Goal: Book appointment/travel/reservation

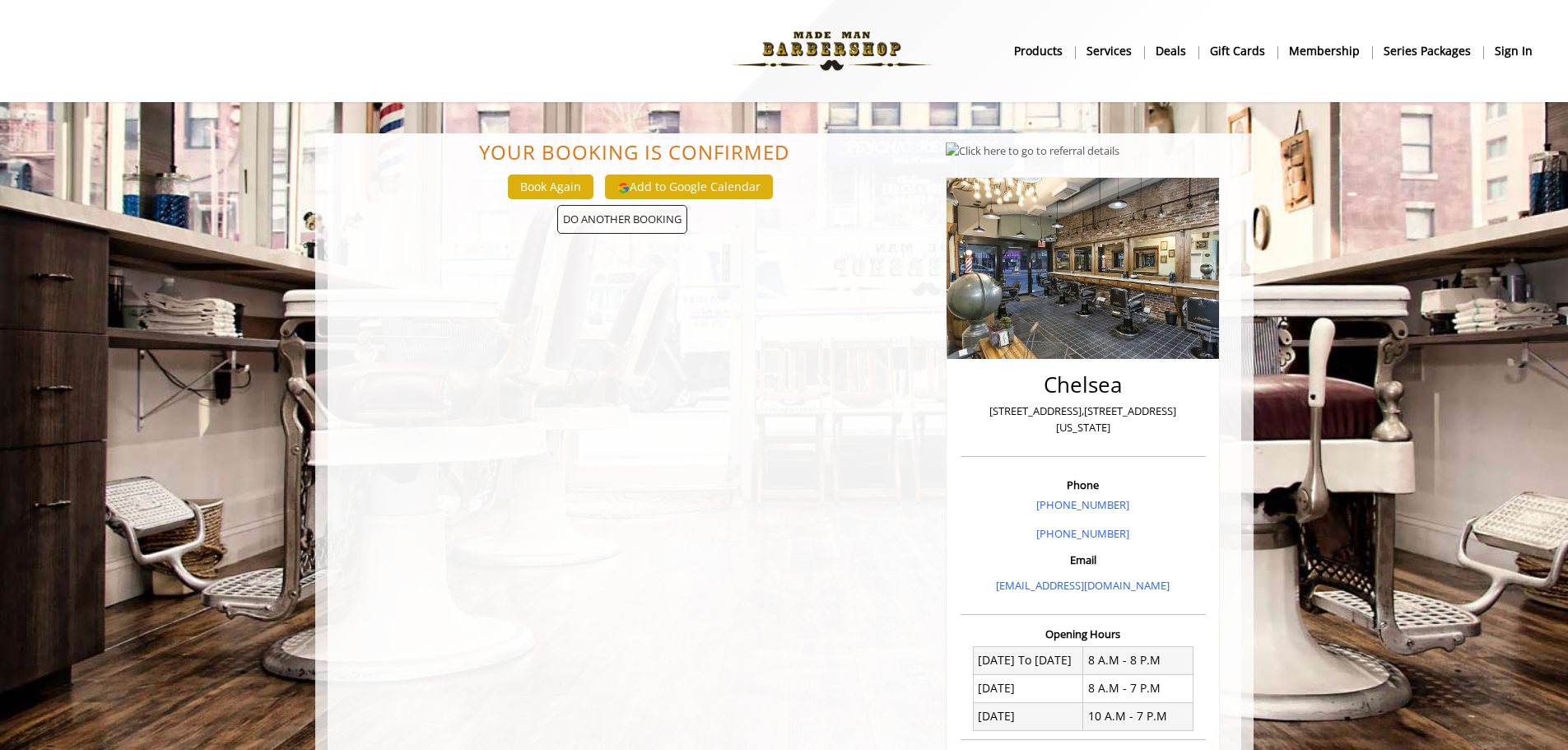
click at [804, 41] on img at bounding box center [831, 51] width 226 height 91
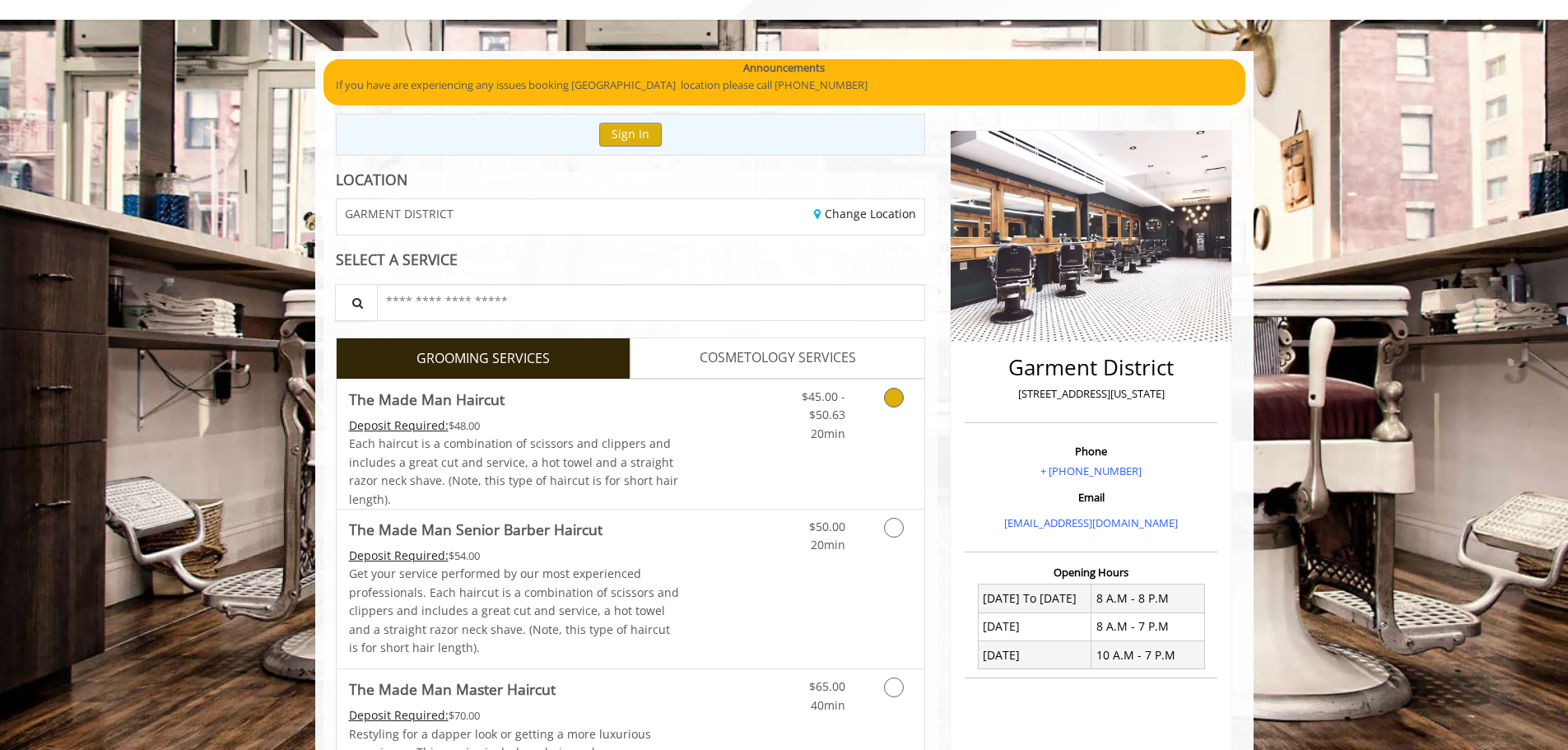
click at [887, 395] on icon "Grooming services" at bounding box center [894, 397] width 20 height 20
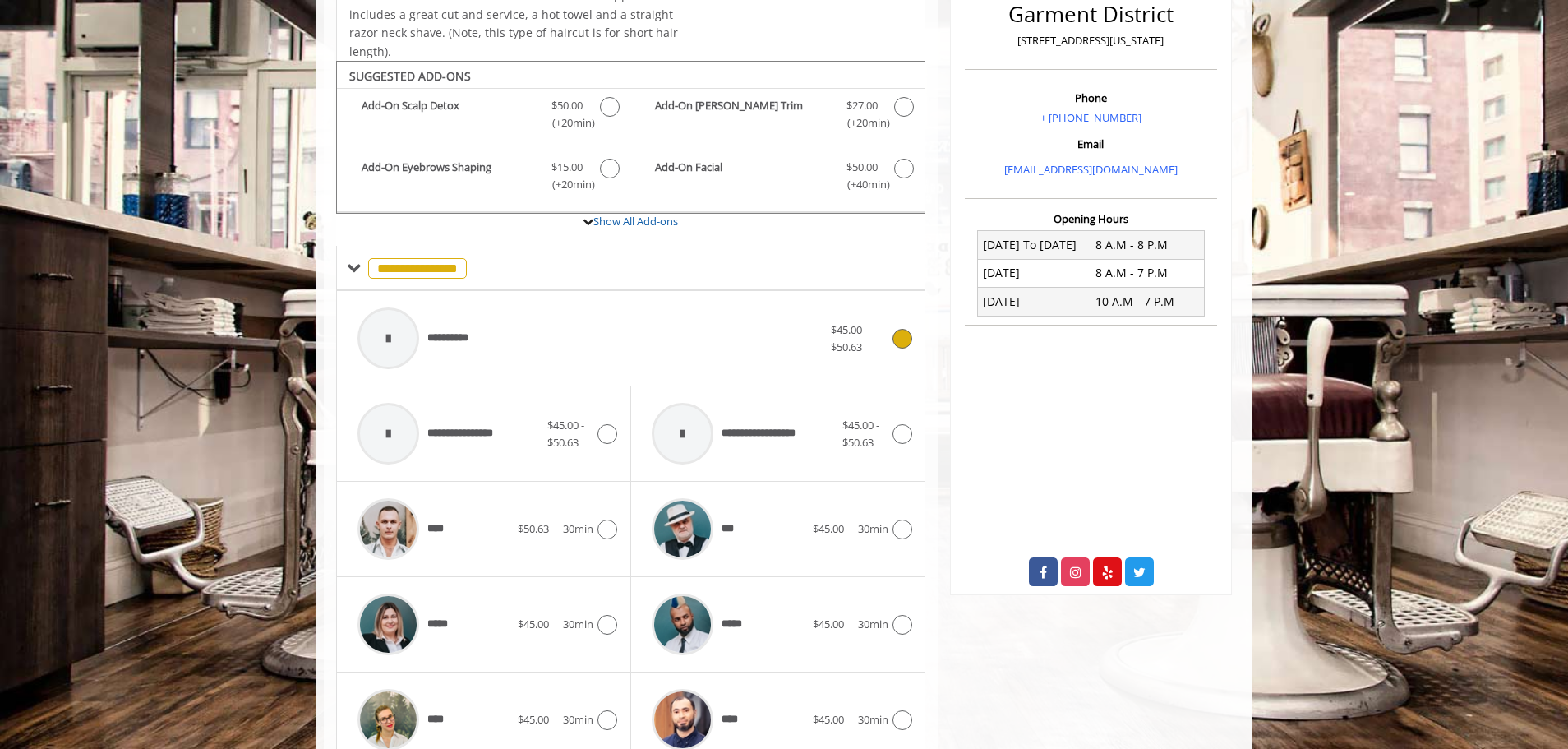
scroll to position [167, 0]
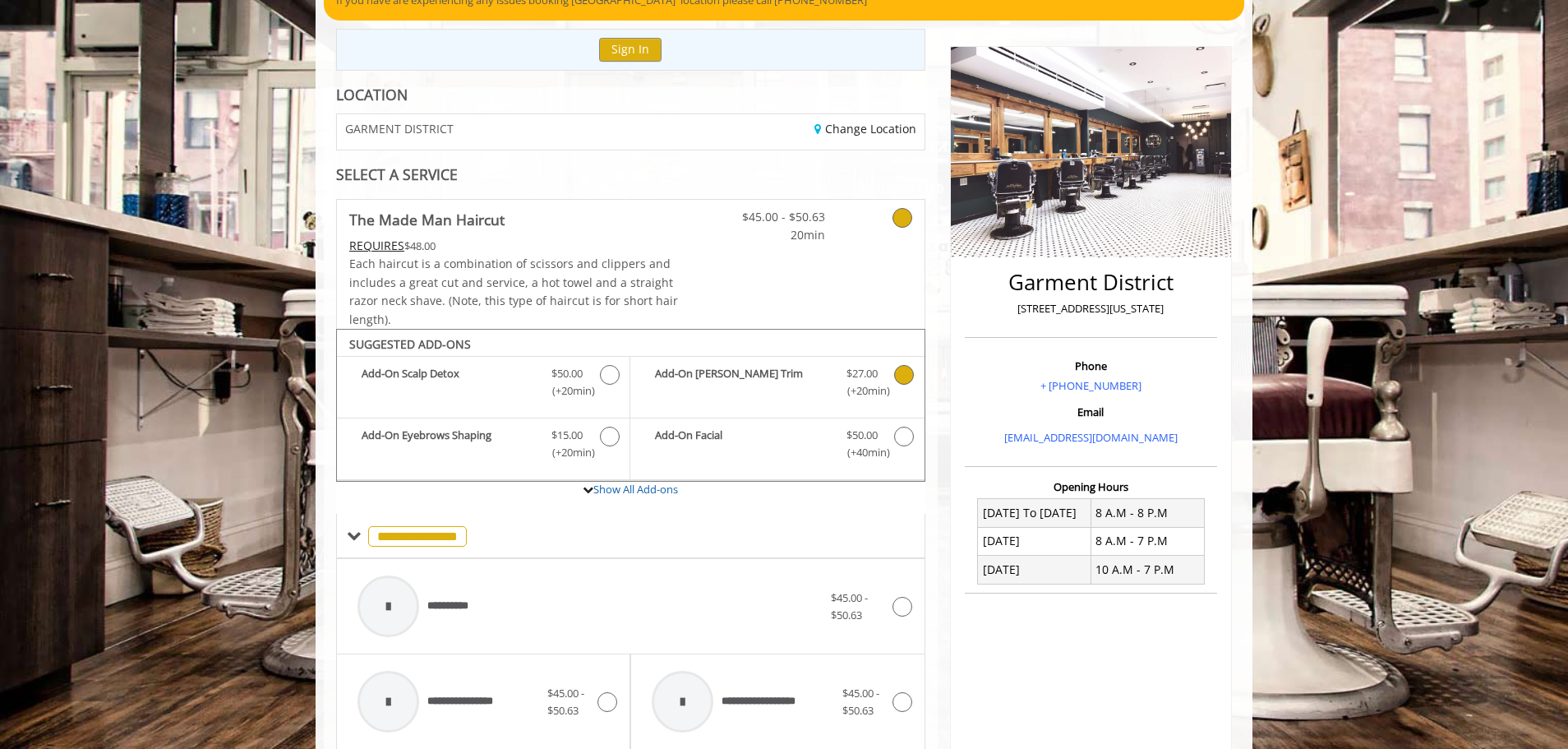
click at [902, 371] on icon "The Made Man Haircut Add-onS" at bounding box center [903, 374] width 20 height 20
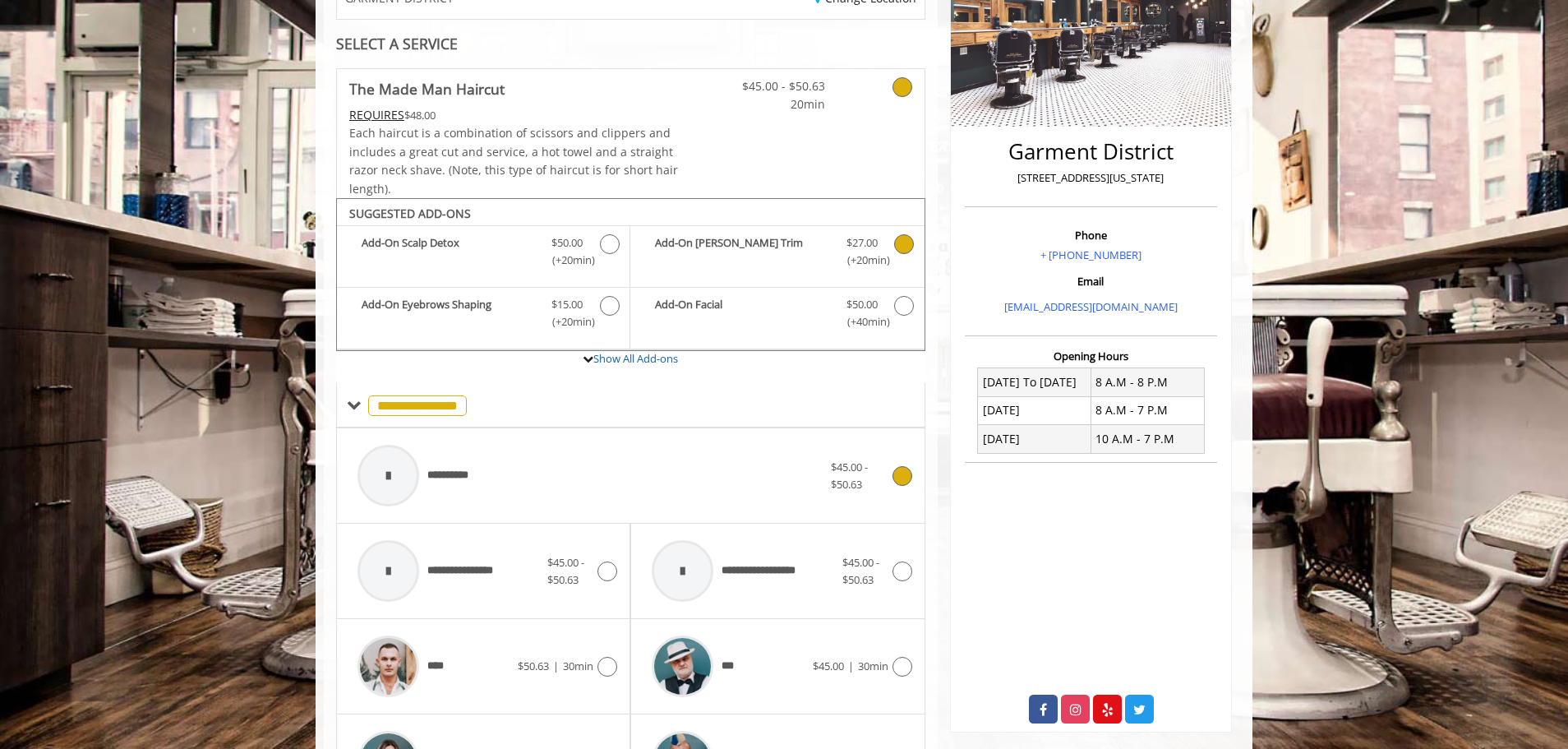
scroll to position [291, 0]
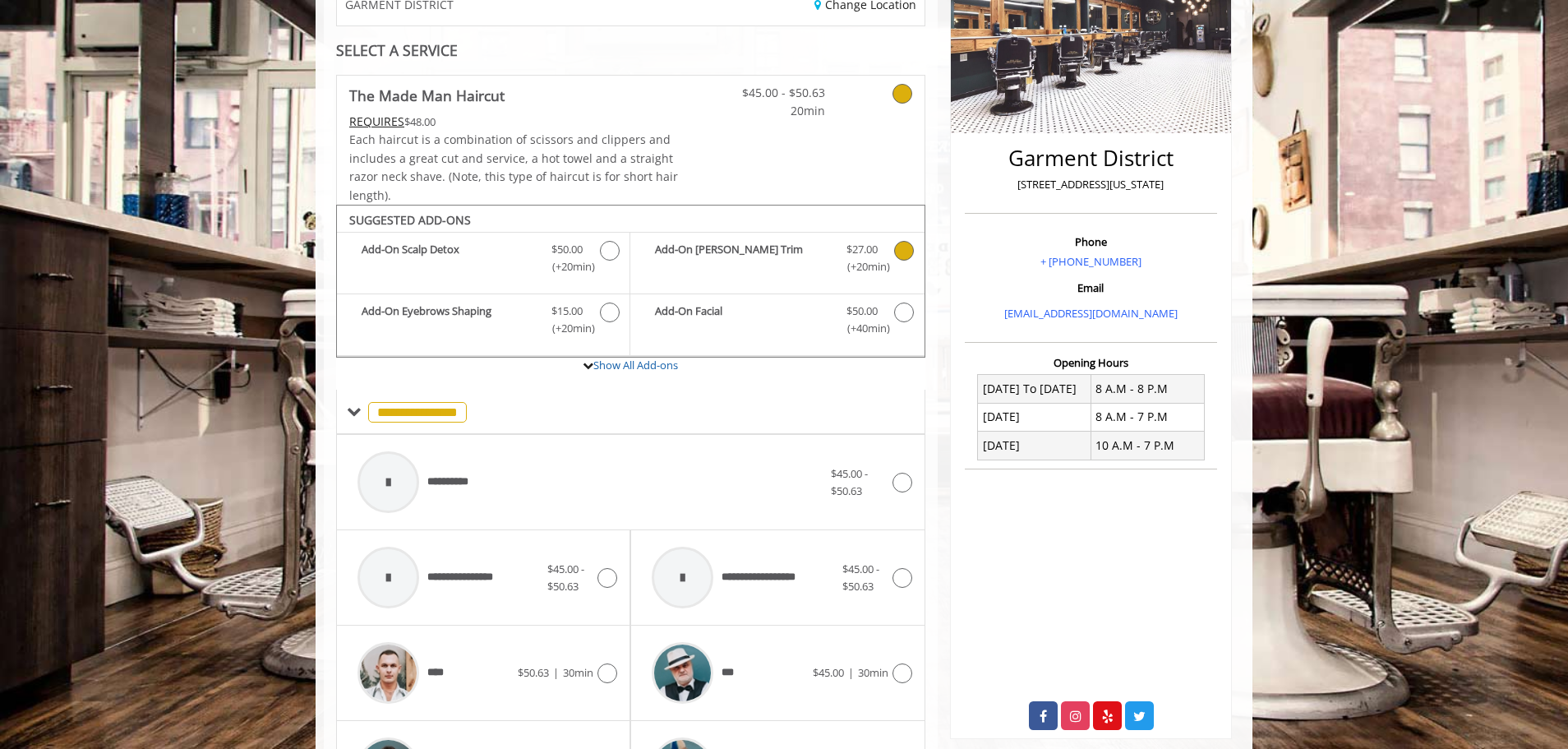
click at [910, 246] on icon "The Made Man Haircut Add-onS" at bounding box center [903, 250] width 20 height 20
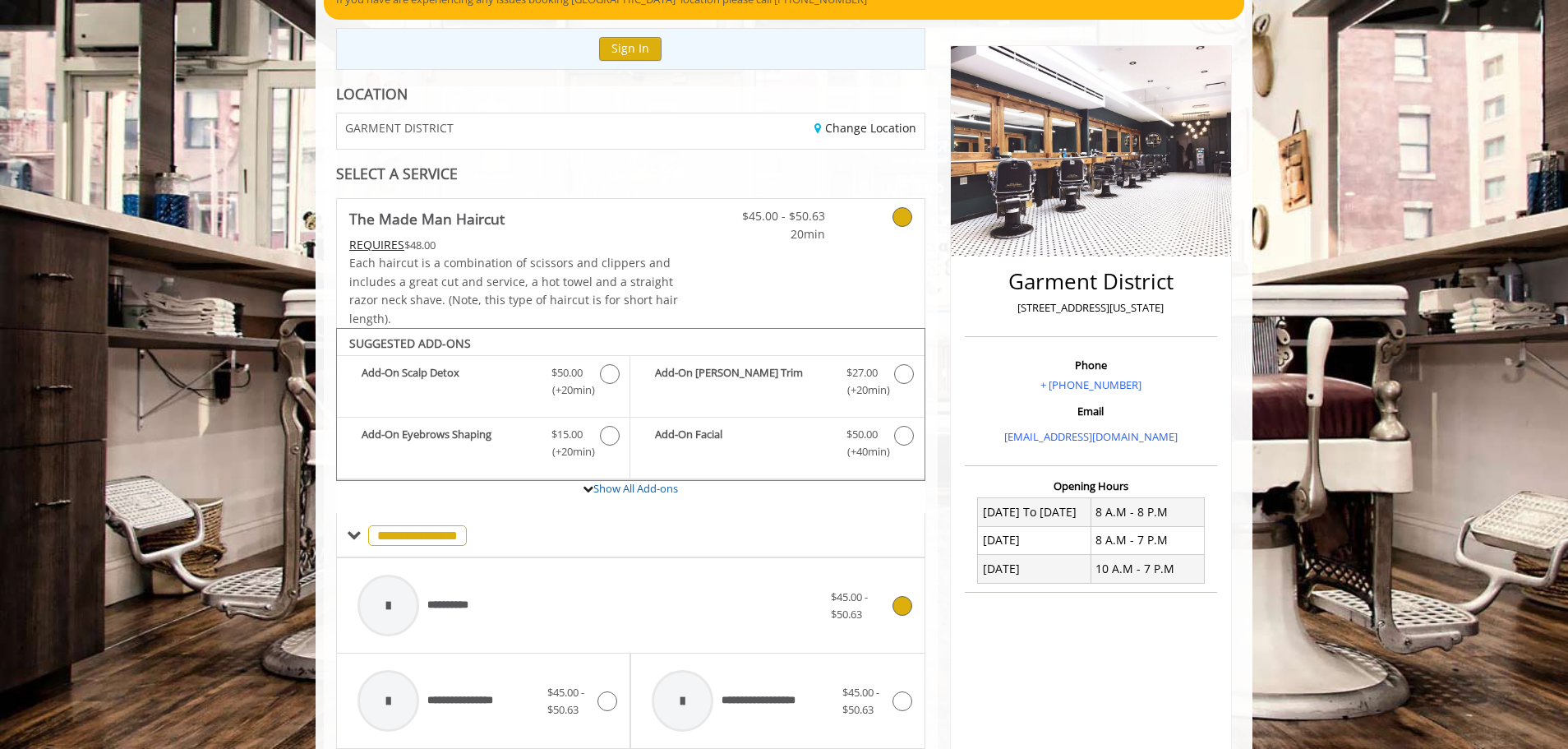
scroll to position [167, 0]
click at [903, 369] on icon "The Made Man Haircut Add-onS" at bounding box center [903, 374] width 20 height 20
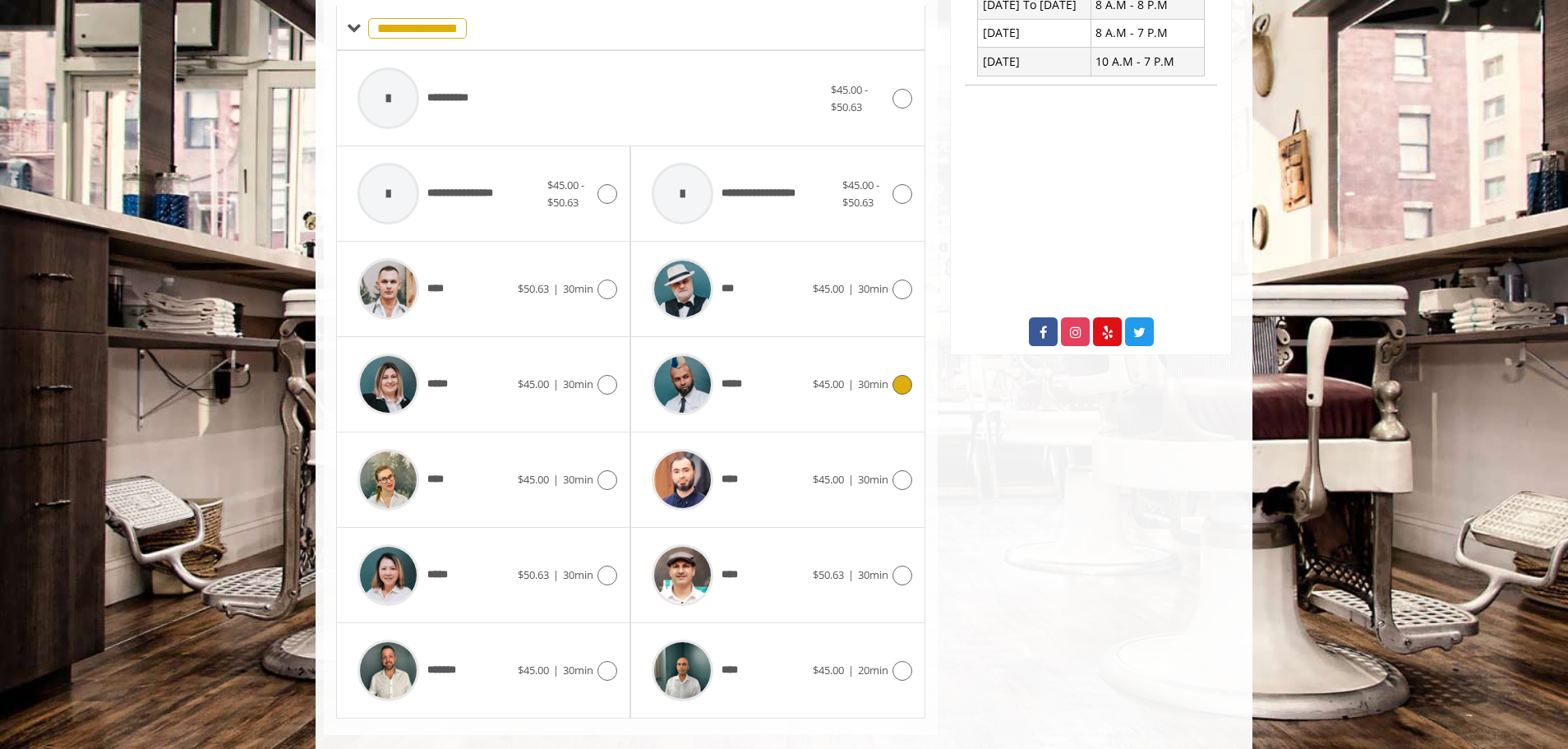
scroll to position [702, 0]
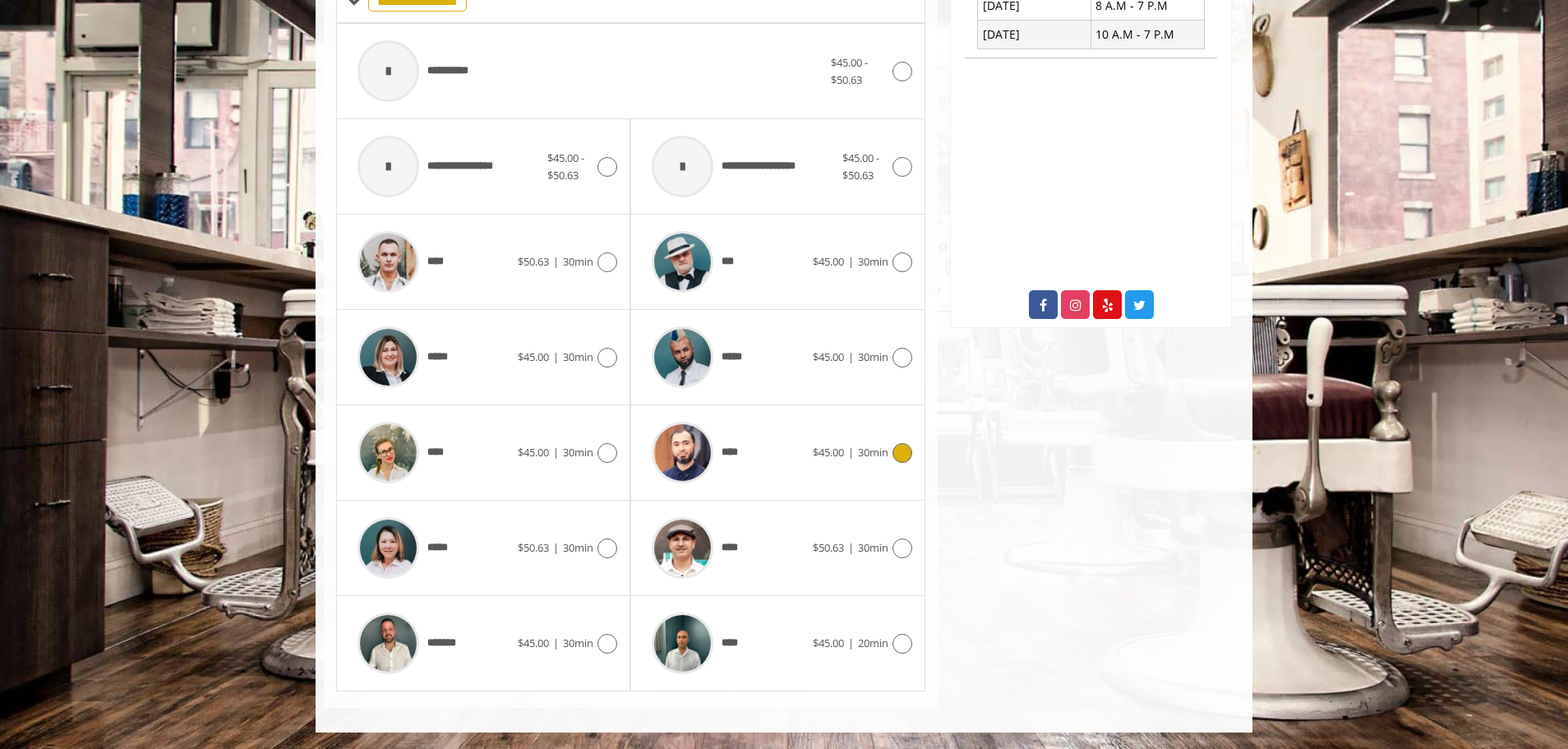
click at [889, 451] on div at bounding box center [901, 453] width 24 height 20
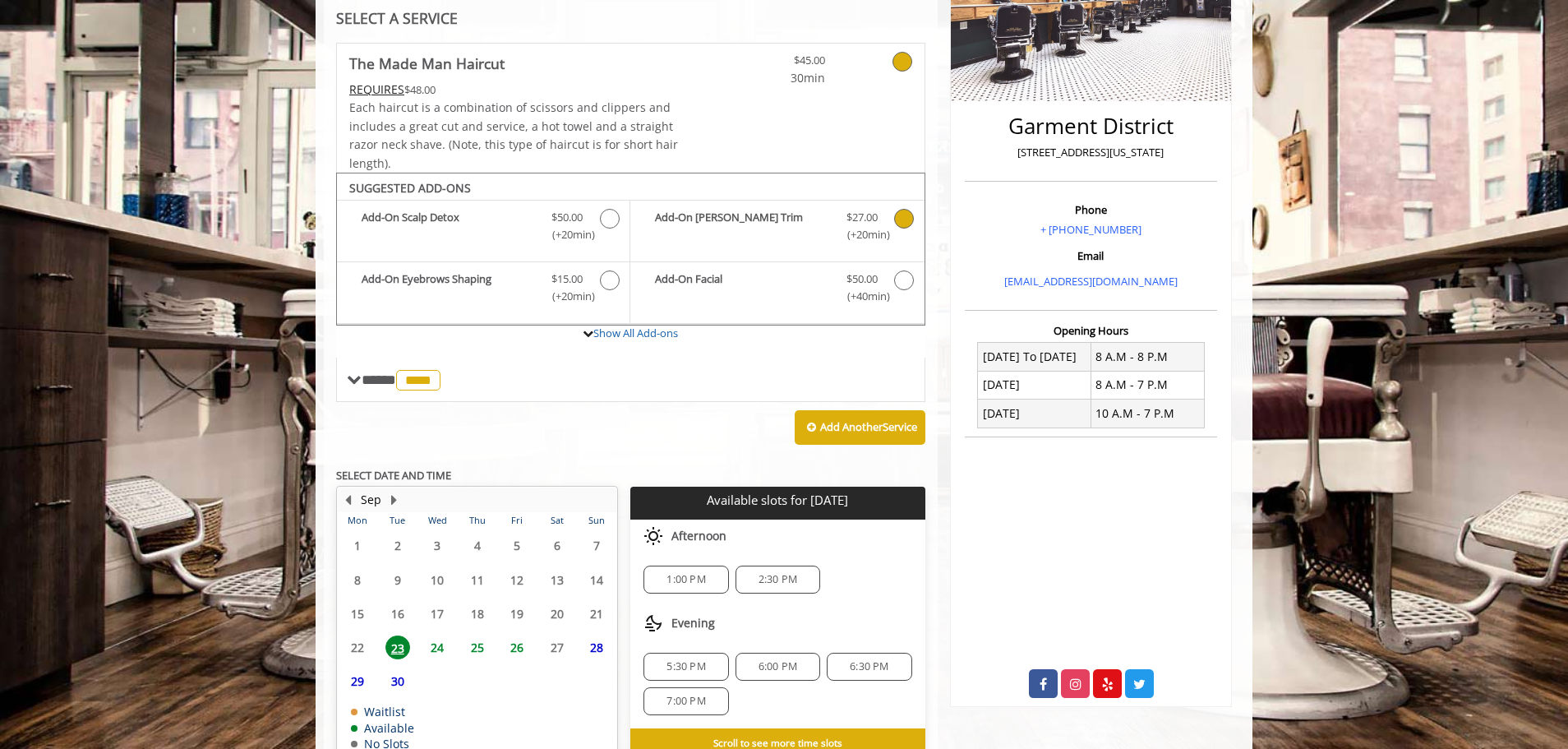
scroll to position [413, 0]
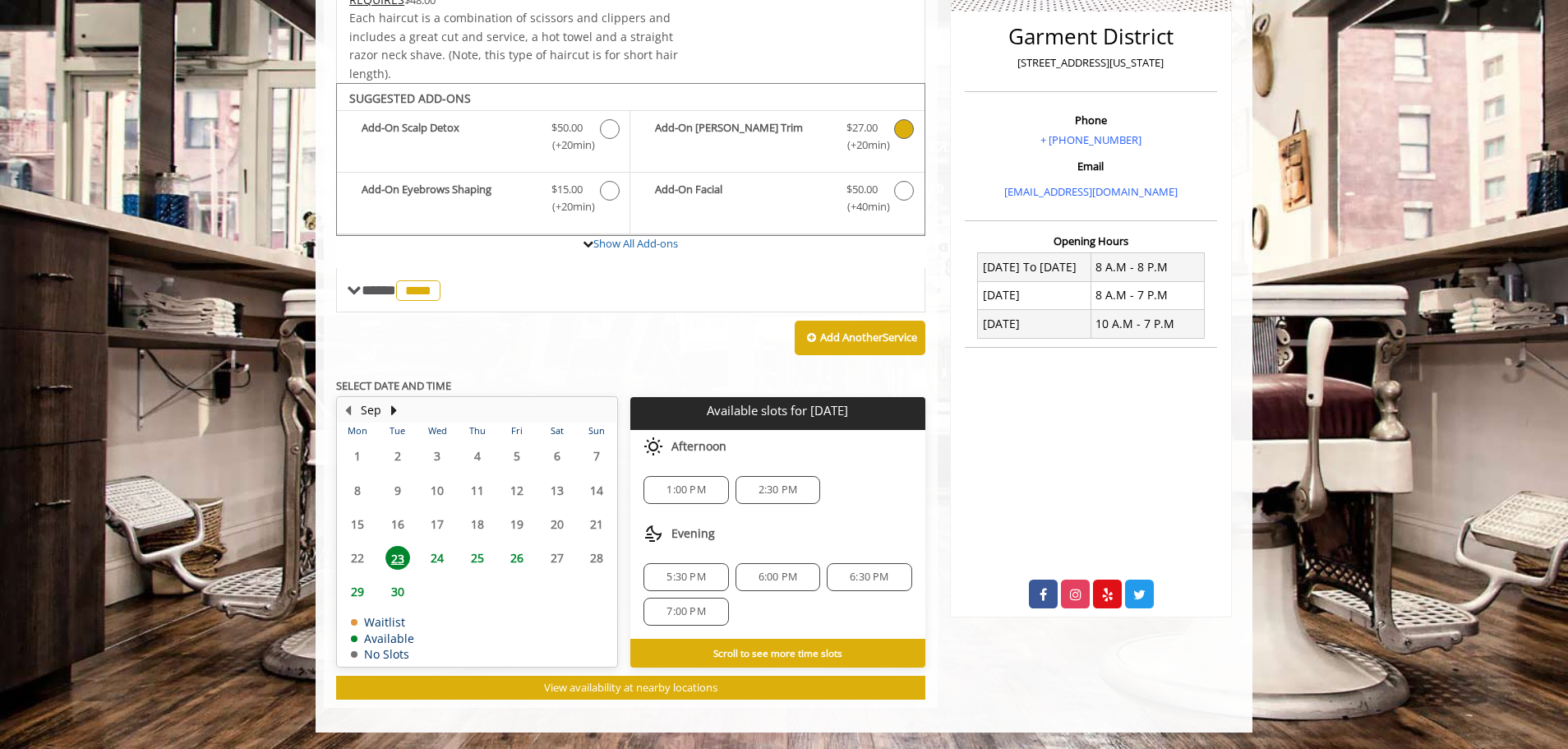
click at [473, 558] on span "25" at bounding box center [478, 558] width 25 height 24
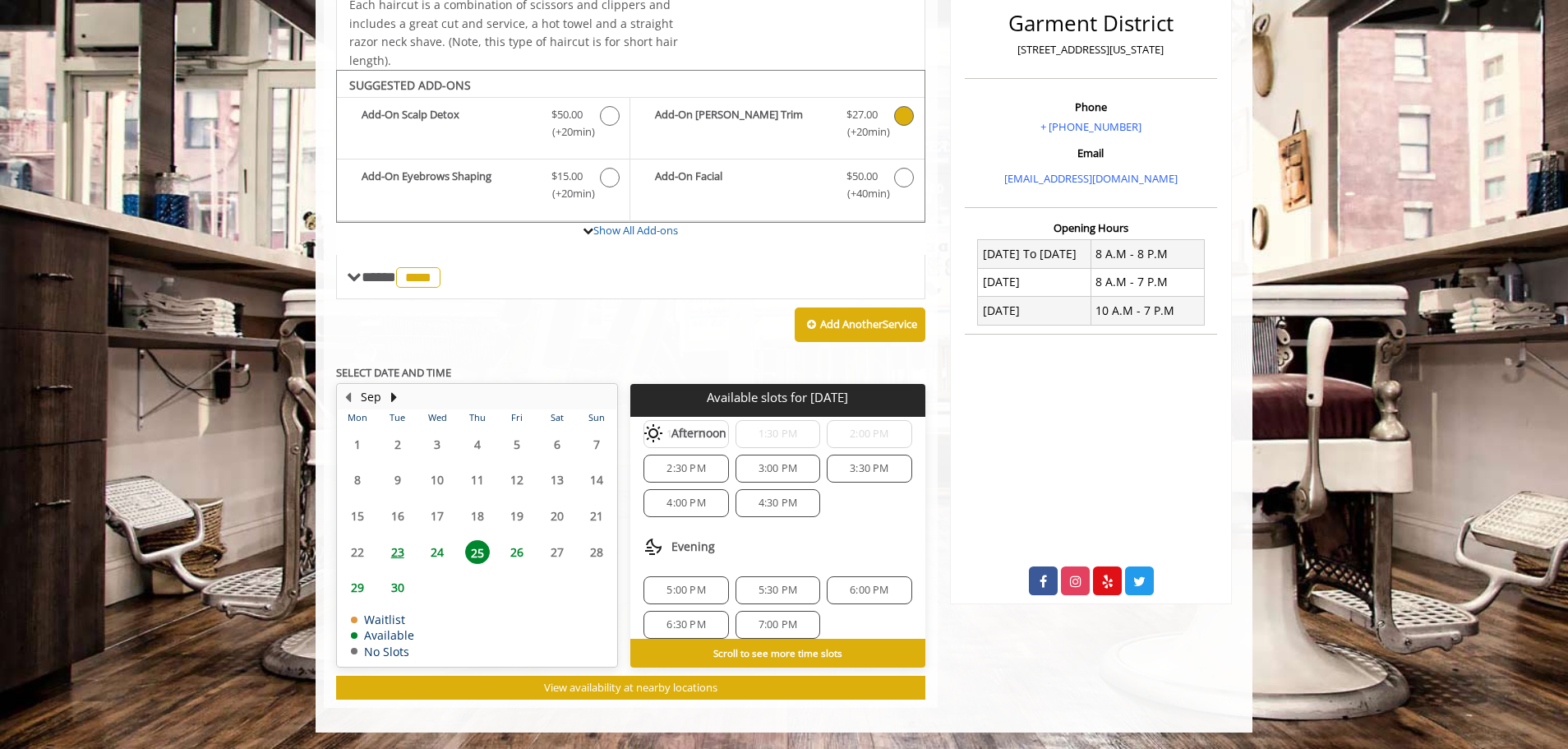
scroll to position [178, 0]
click at [853, 569] on div "6:00 PM" at bounding box center [869, 577] width 84 height 28
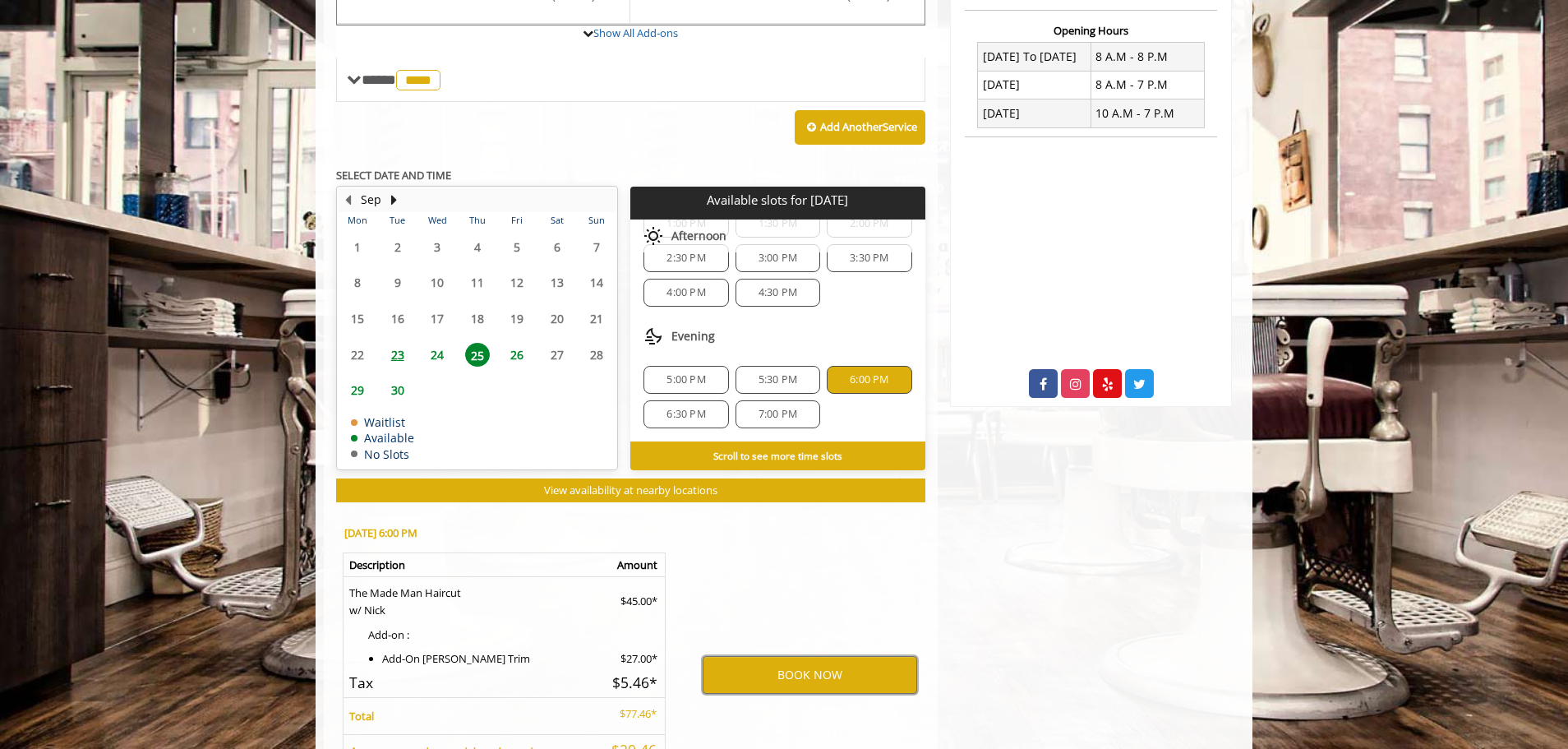
scroll to position [608, 0]
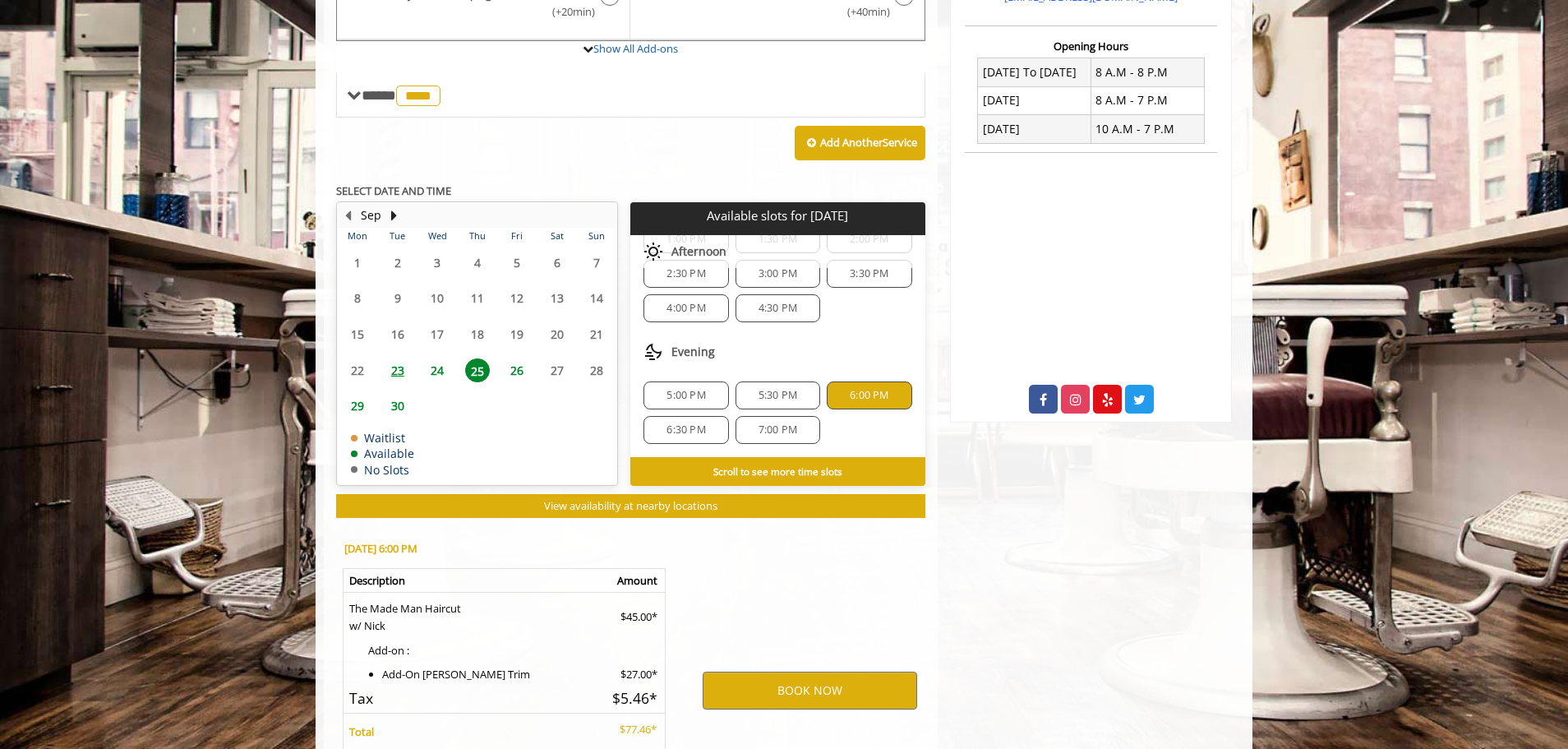
click at [707, 391] on span "5:00 PM" at bounding box center [685, 395] width 70 height 13
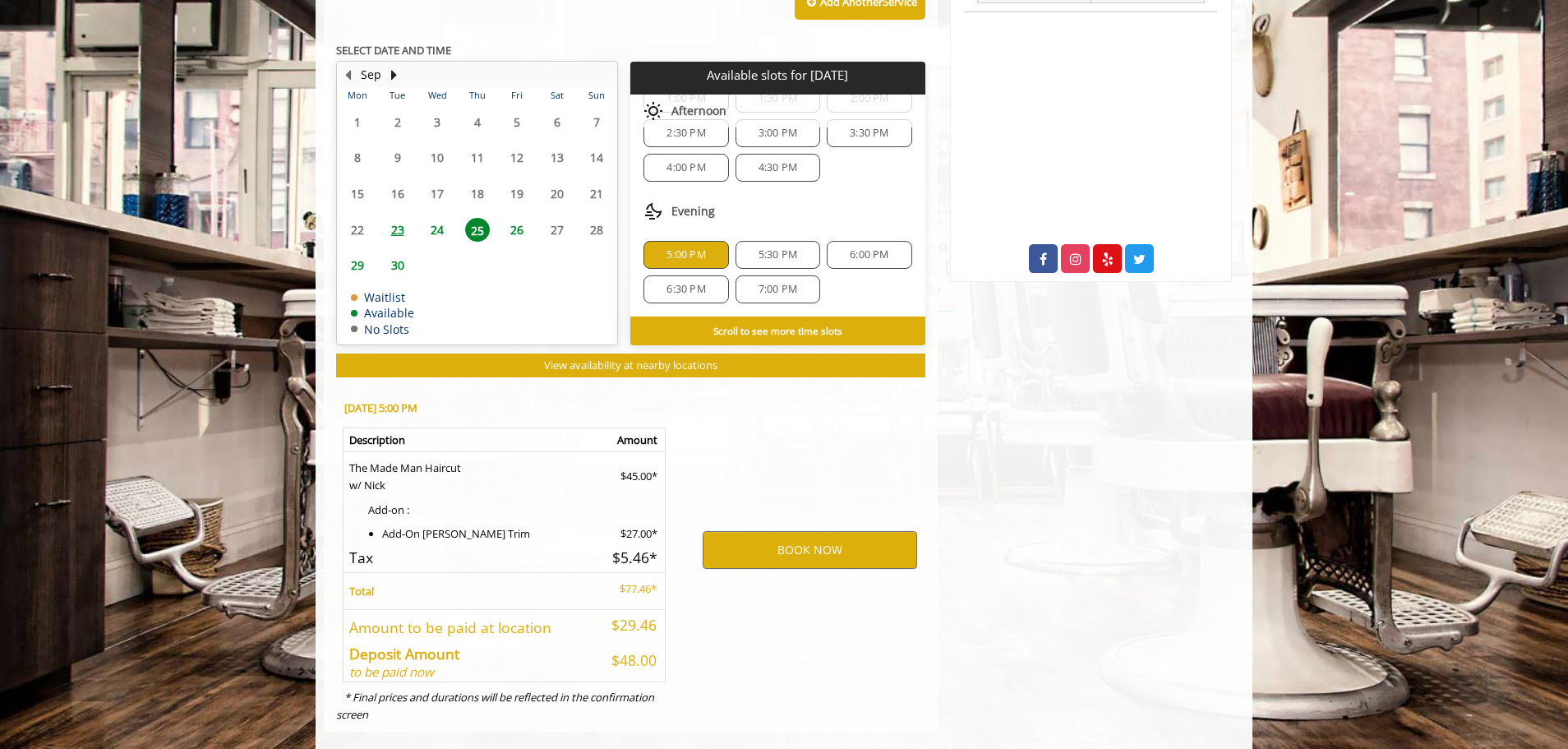
scroll to position [771, 0]
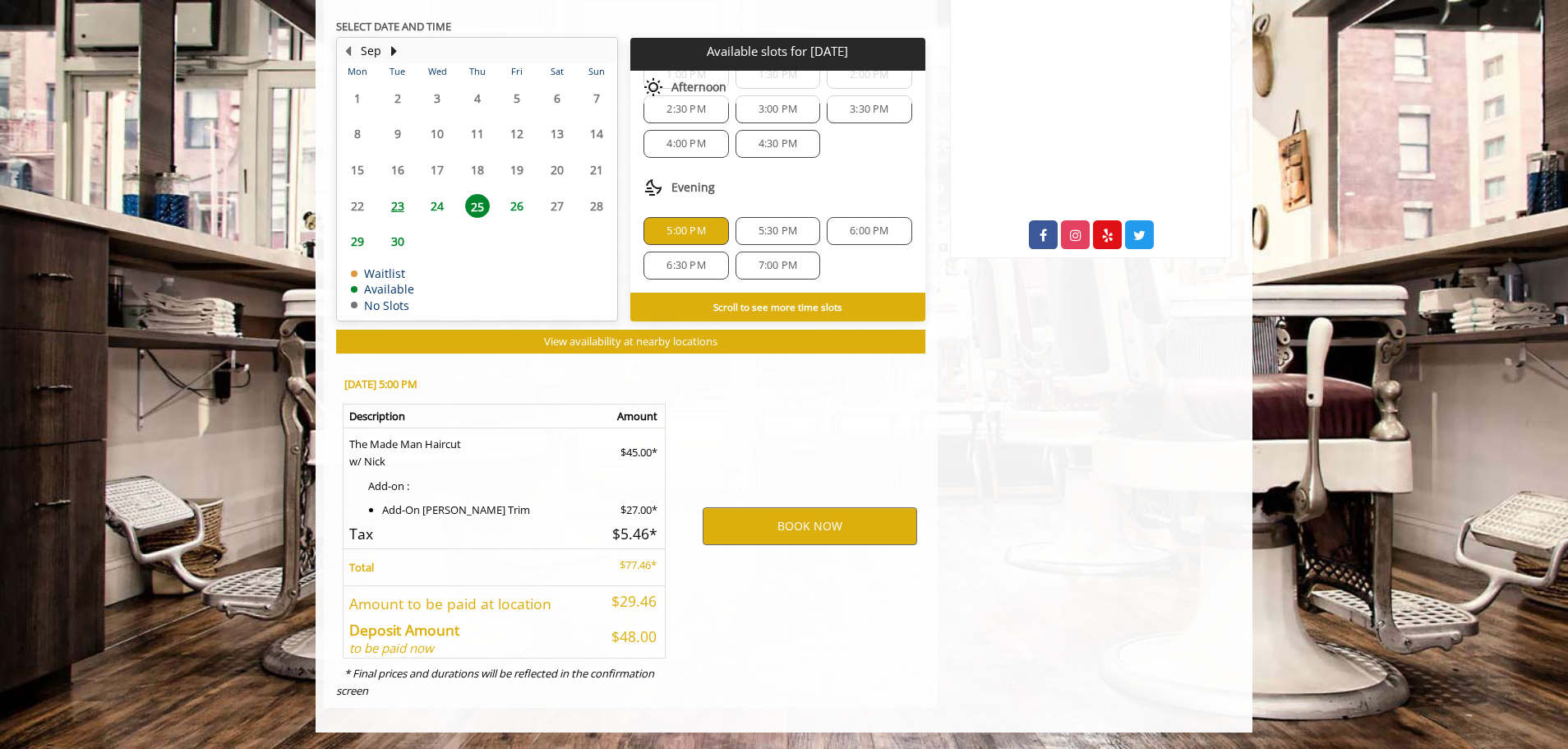
click at [863, 228] on span "6:00 PM" at bounding box center [869, 230] width 39 height 13
click at [810, 516] on button "BOOK NOW" at bounding box center [809, 526] width 215 height 38
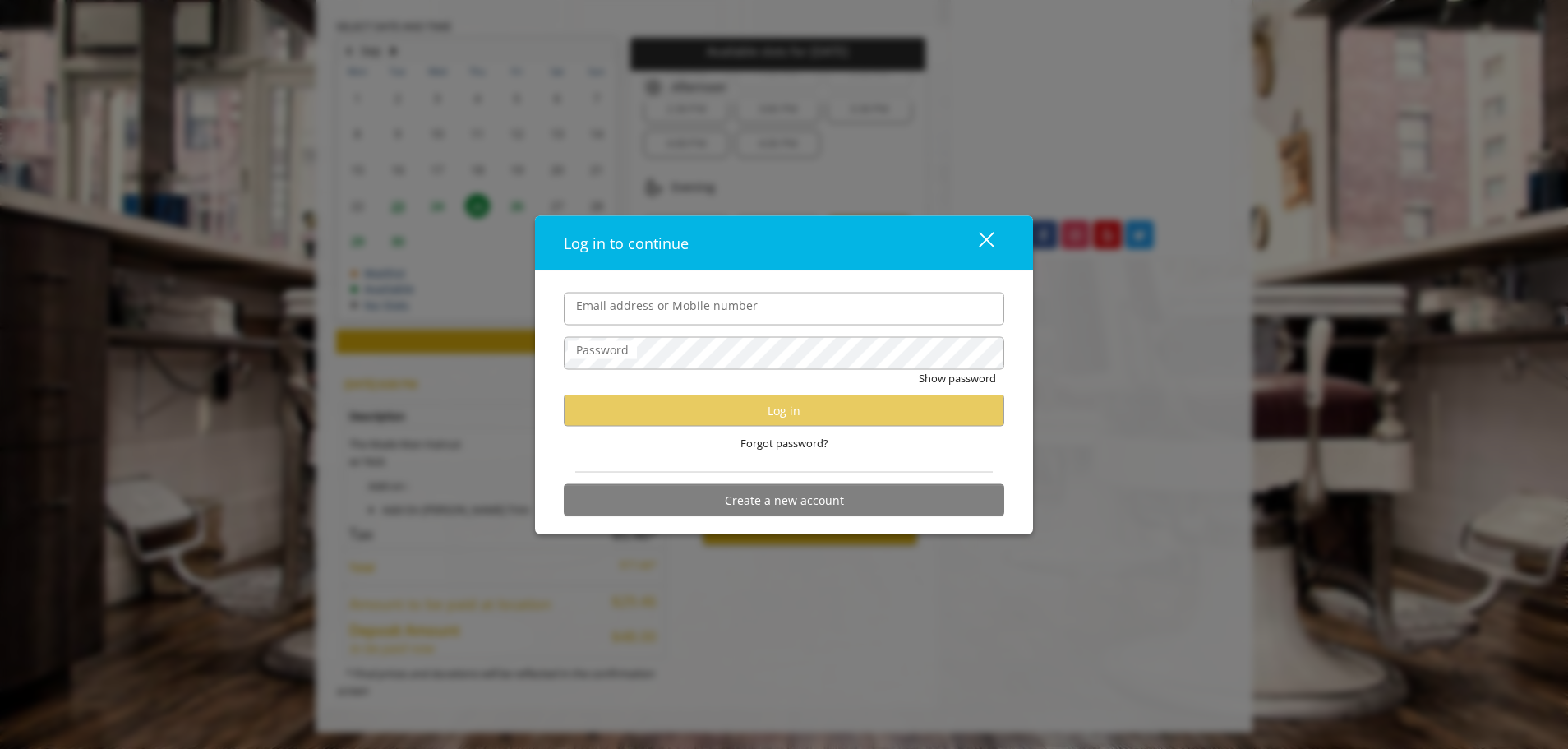
click at [691, 309] on input "Email address or Mobile number" at bounding box center [784, 309] width 440 height 33
type input "**********"
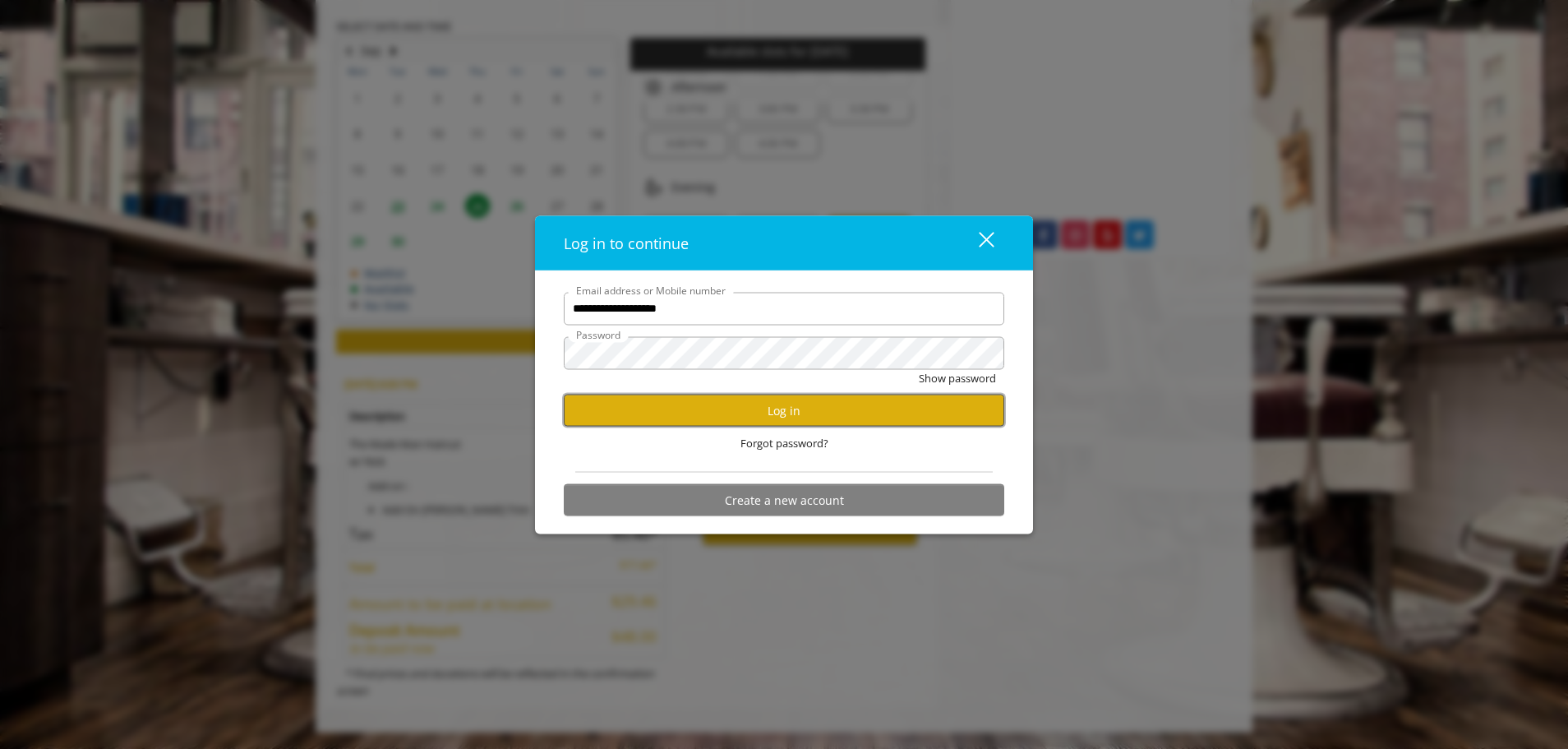
click at [835, 411] on button "Log in" at bounding box center [784, 410] width 440 height 32
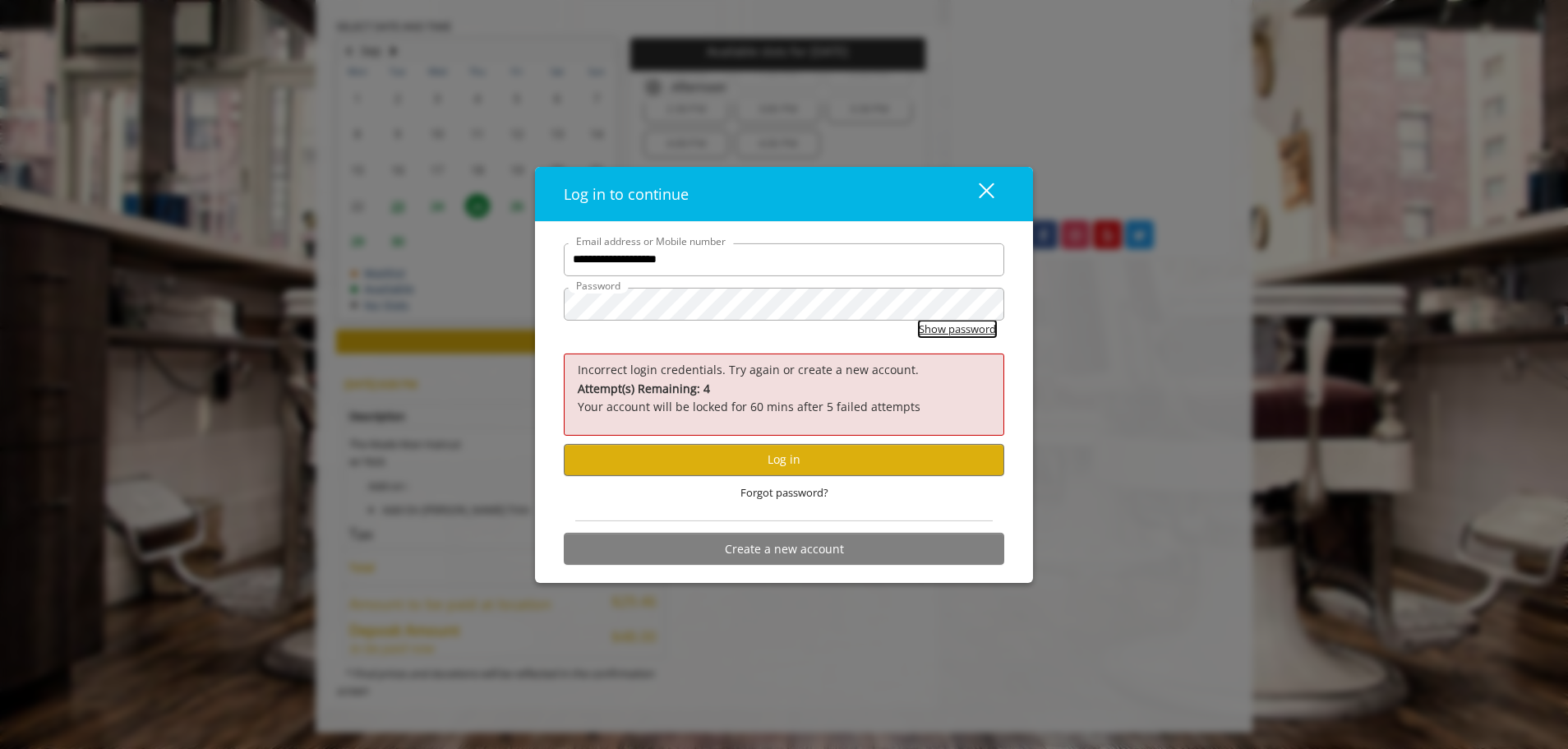
click at [932, 328] on button "Show password" at bounding box center [958, 328] width 78 height 17
click at [942, 325] on button "Hide password" at bounding box center [959, 328] width 73 height 17
click at [773, 458] on button "Log in" at bounding box center [784, 459] width 440 height 32
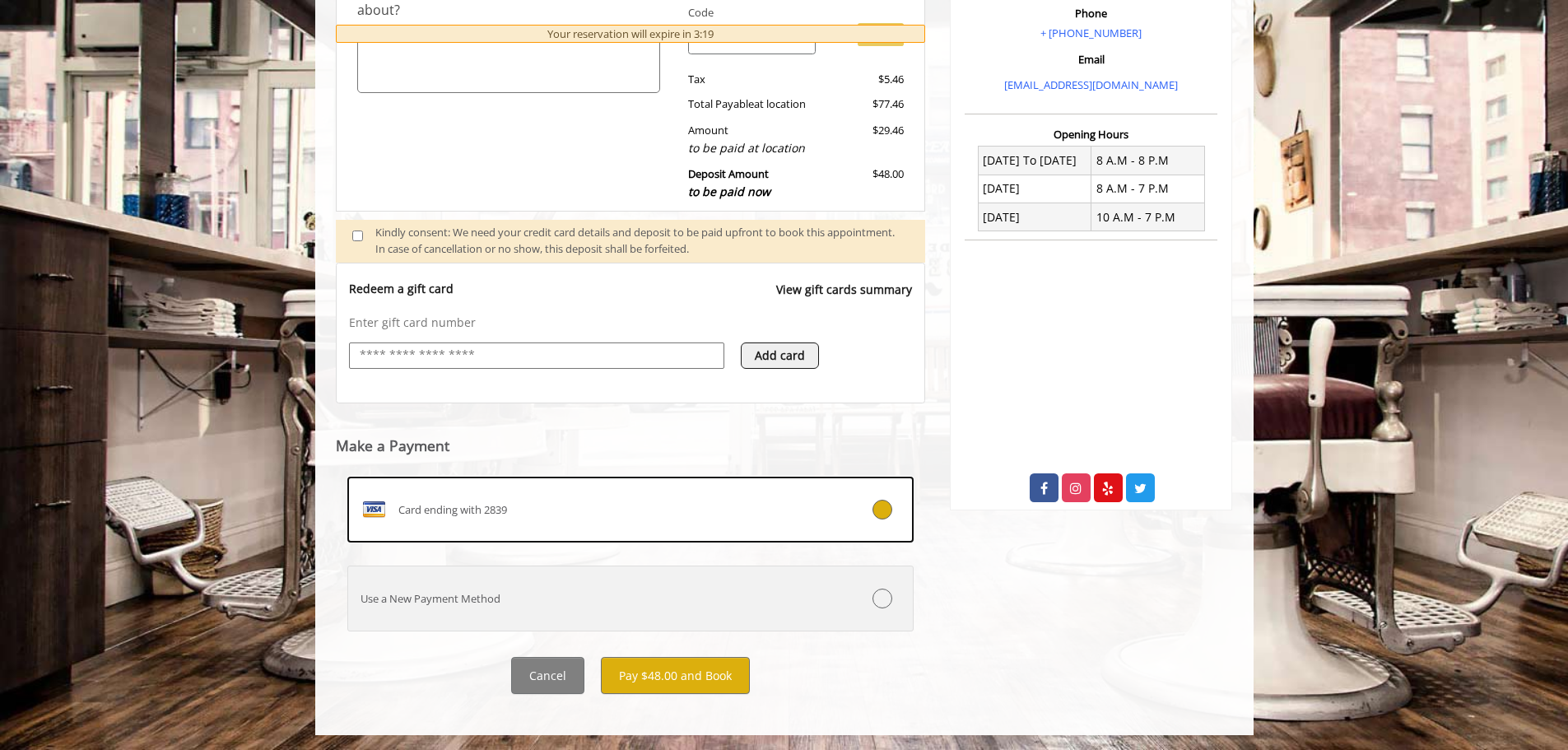
scroll to position [522, 0]
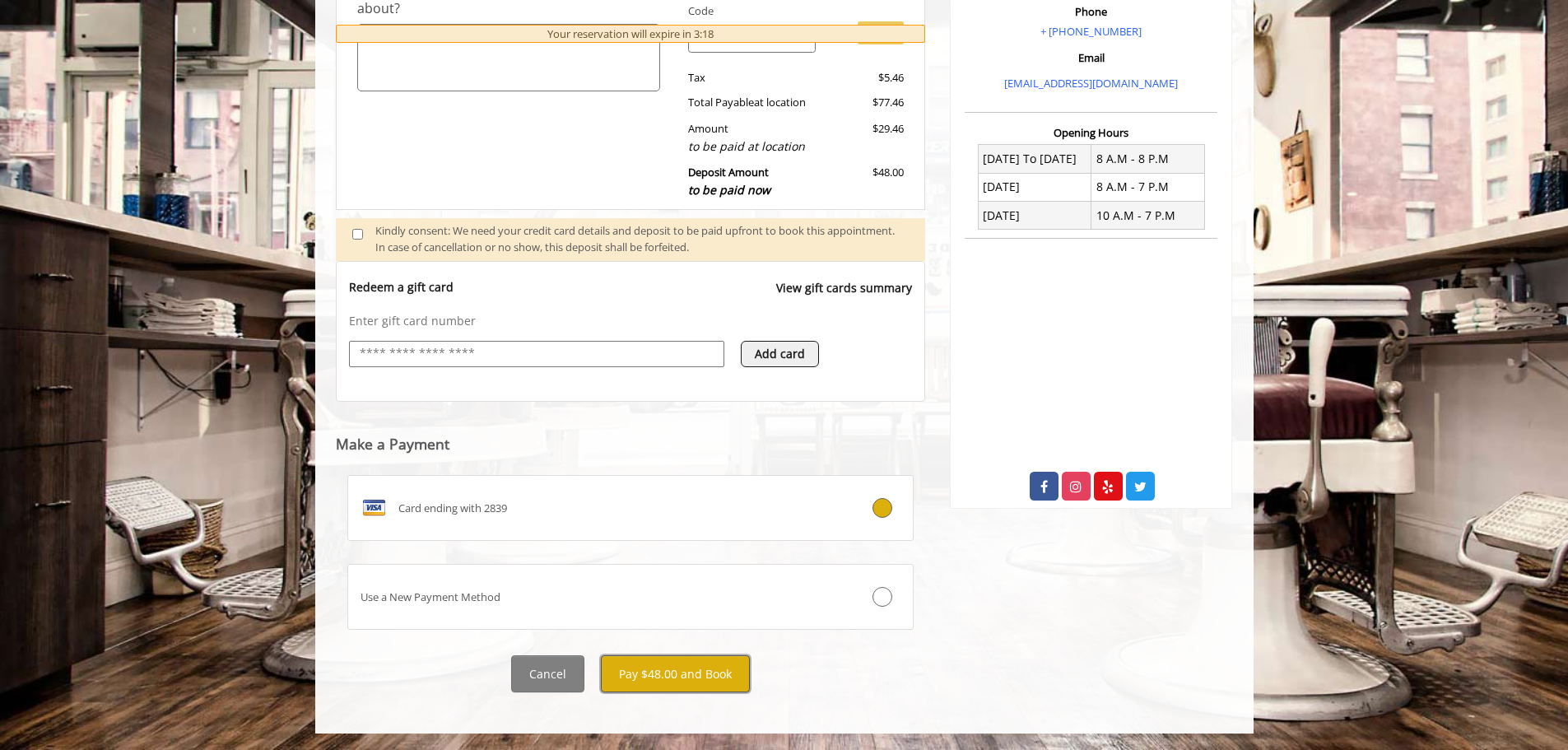
click at [685, 670] on button "Pay $48.00 and Book" at bounding box center [675, 673] width 149 height 37
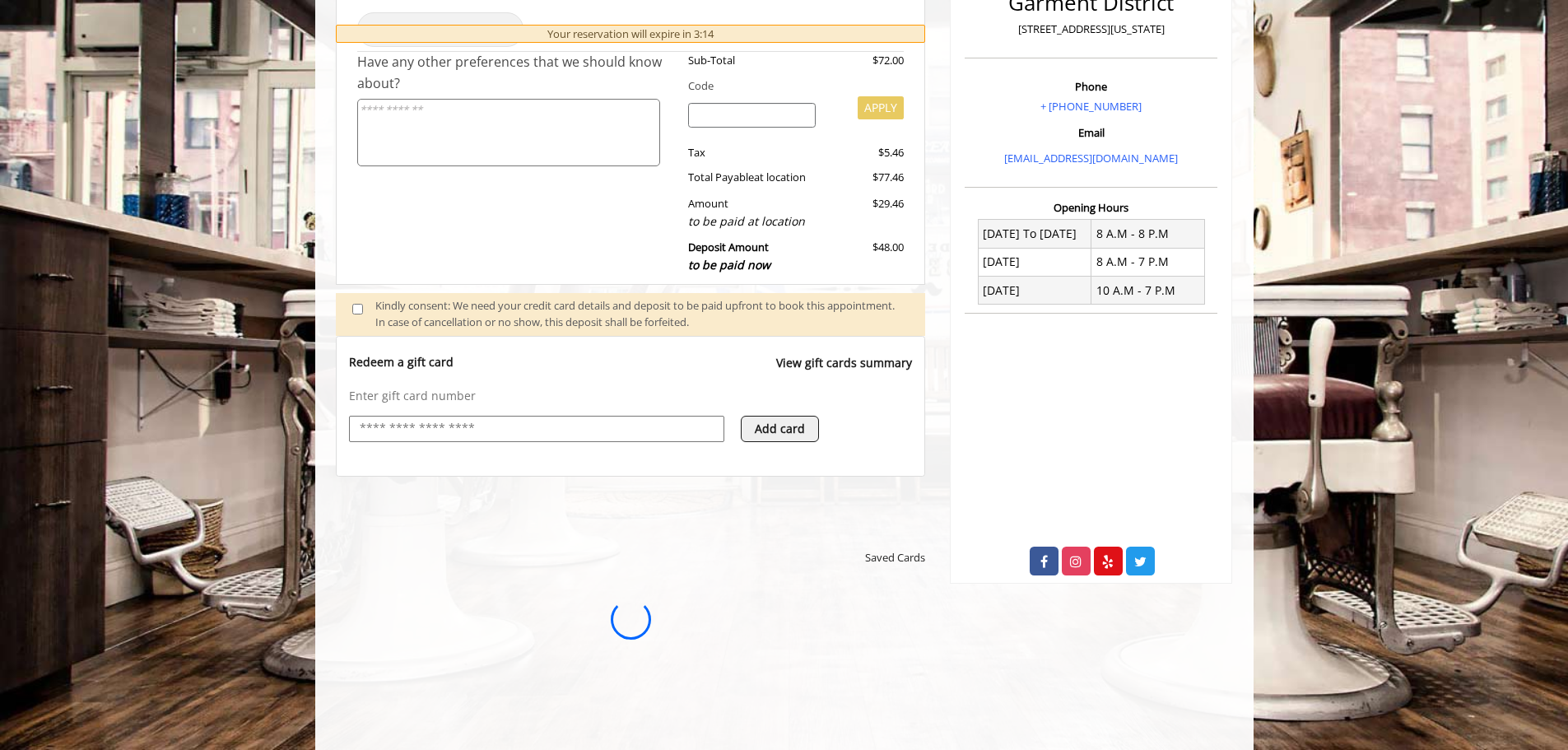
scroll to position [477, 0]
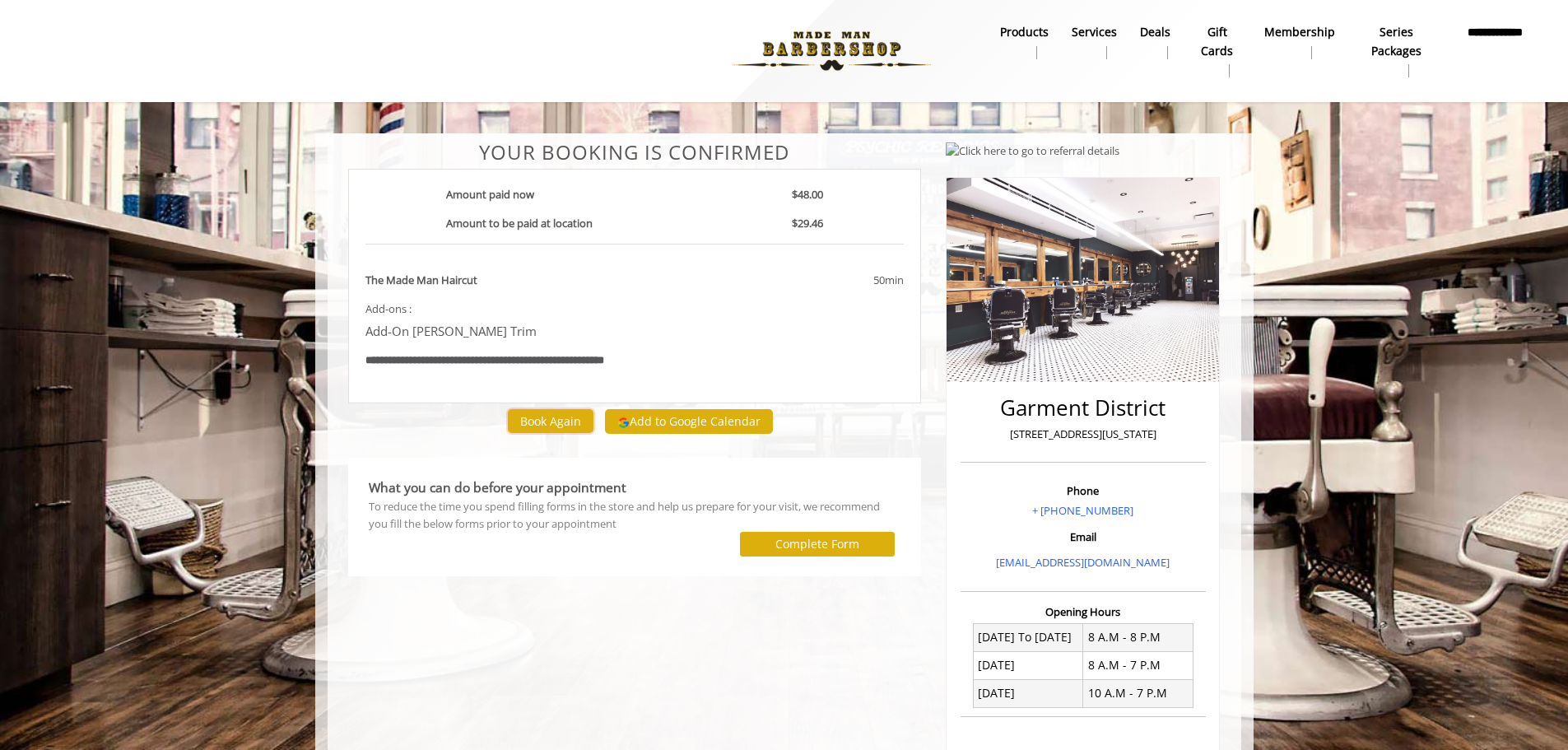
click at [529, 421] on button "Book Again" at bounding box center [550, 421] width 85 height 24
